Goal: Navigation & Orientation: Find specific page/section

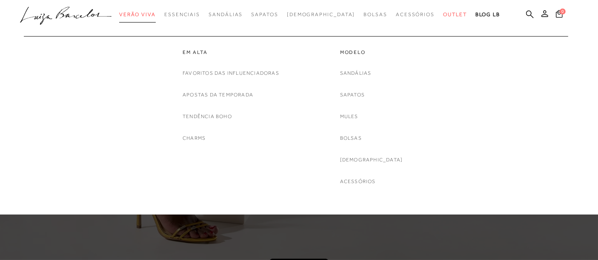
click at [156, 10] on link "Verão Viva" at bounding box center [137, 15] width 37 height 16
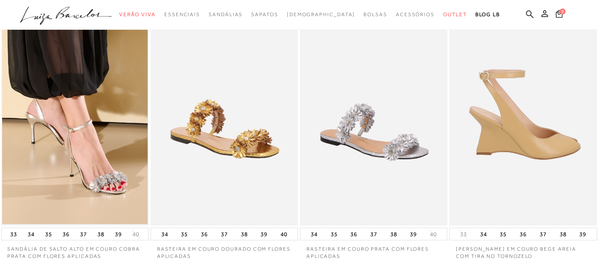
scroll to position [520, 0]
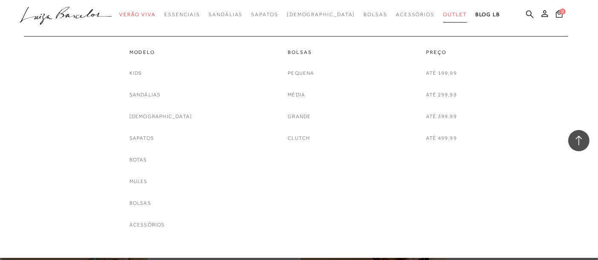
click at [443, 16] on span "Outlet" at bounding box center [455, 14] width 24 height 6
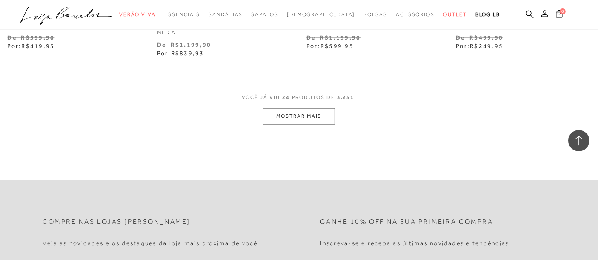
scroll to position [1748, 0]
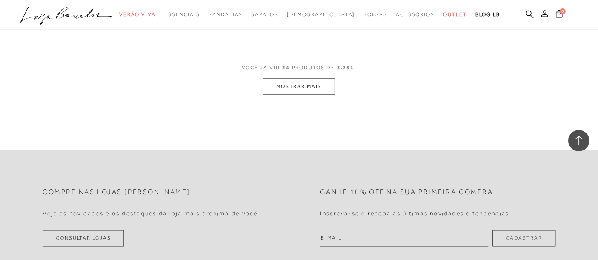
click at [314, 84] on button "MOSTRAR MAIS" at bounding box center [298, 86] width 71 height 17
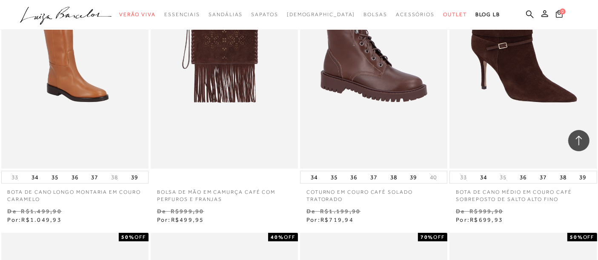
scroll to position [3024, 0]
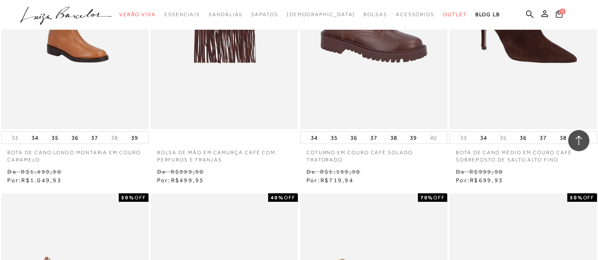
click at [50, 16] on icon ".a{fill-rule:evenodd;}" at bounding box center [66, 16] width 92 height 18
